Goal: Information Seeking & Learning: Learn about a topic

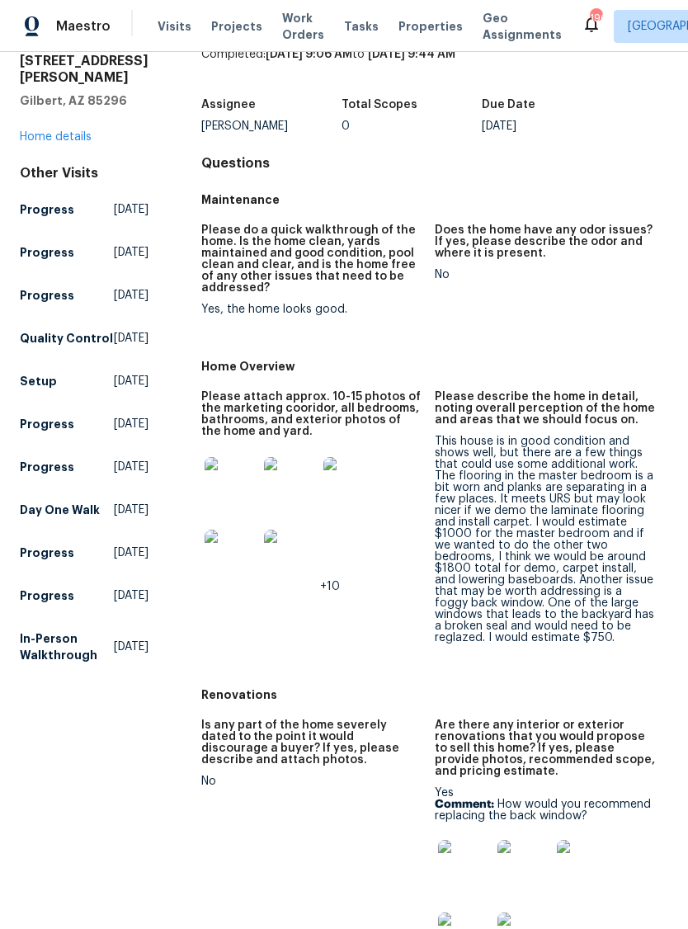
scroll to position [69, 0]
click at [233, 493] on img at bounding box center [231, 482] width 53 height 53
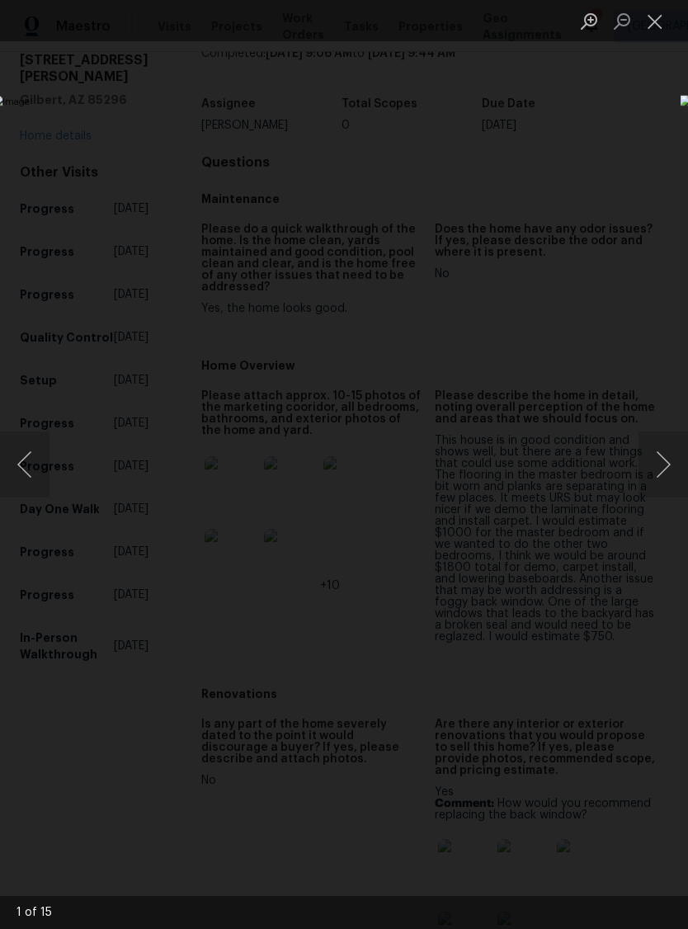
click at [678, 471] on button "Next image" at bounding box center [662, 464] width 49 height 66
click at [664, 482] on button "Next image" at bounding box center [662, 464] width 49 height 66
click at [663, 482] on button "Next image" at bounding box center [662, 464] width 49 height 66
click at [660, 482] on button "Next image" at bounding box center [662, 464] width 49 height 66
click at [647, 468] on button "Next image" at bounding box center [662, 464] width 49 height 66
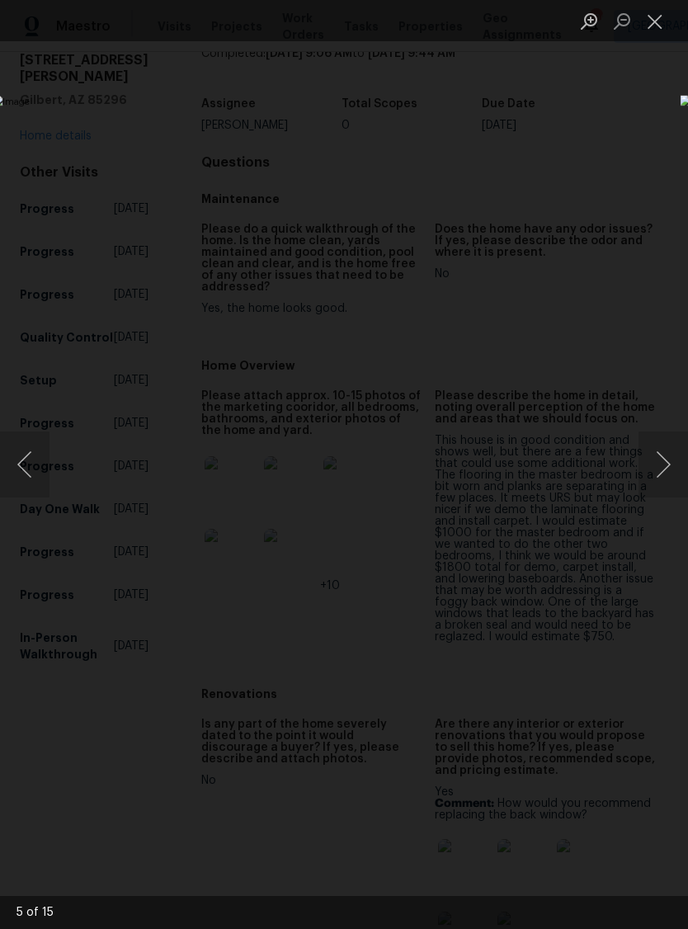
click at [644, 477] on button "Next image" at bounding box center [662, 464] width 49 height 66
click at [652, 479] on button "Next image" at bounding box center [662, 464] width 49 height 66
click at [646, 479] on button "Next image" at bounding box center [662, 464] width 49 height 66
click at [654, 476] on button "Next image" at bounding box center [662, 464] width 49 height 66
click at [660, 475] on button "Next image" at bounding box center [662, 464] width 49 height 66
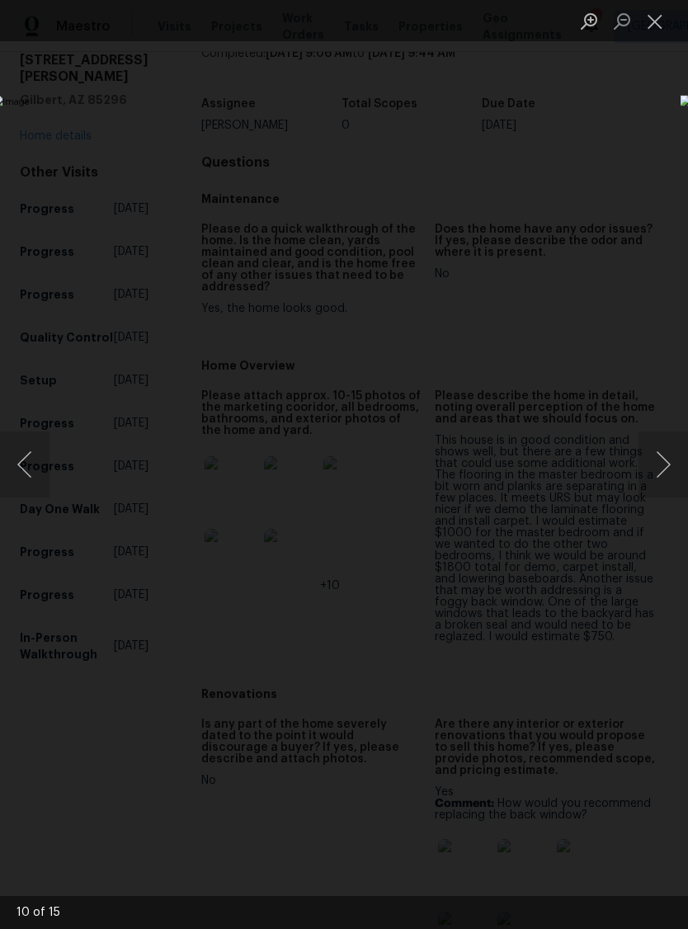
click at [660, 475] on button "Next image" at bounding box center [662, 464] width 49 height 66
